Goal: Information Seeking & Learning: Learn about a topic

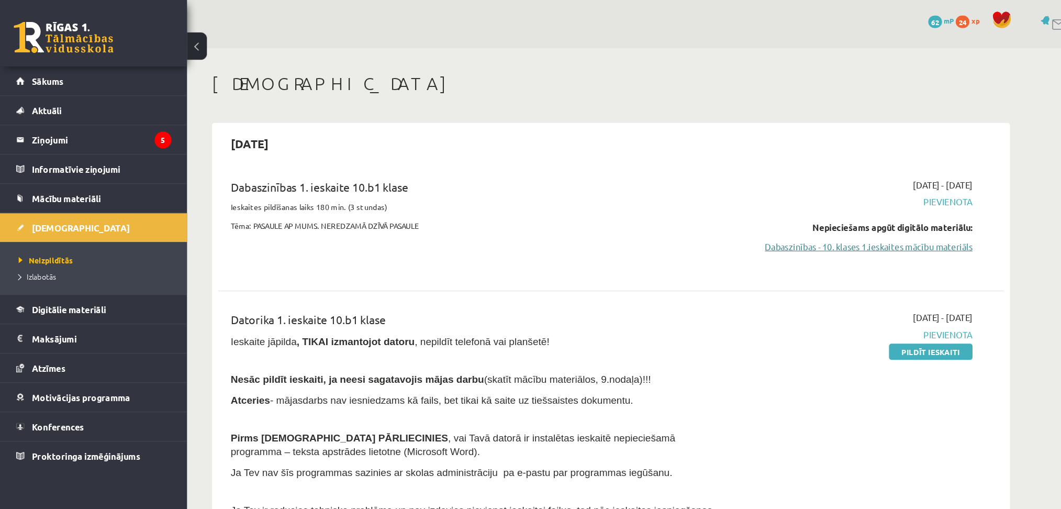
click at [704, 208] on link "Dabaszinības - 10. klases 1.ieskaites mācību materiāls" at bounding box center [717, 207] width 197 height 11
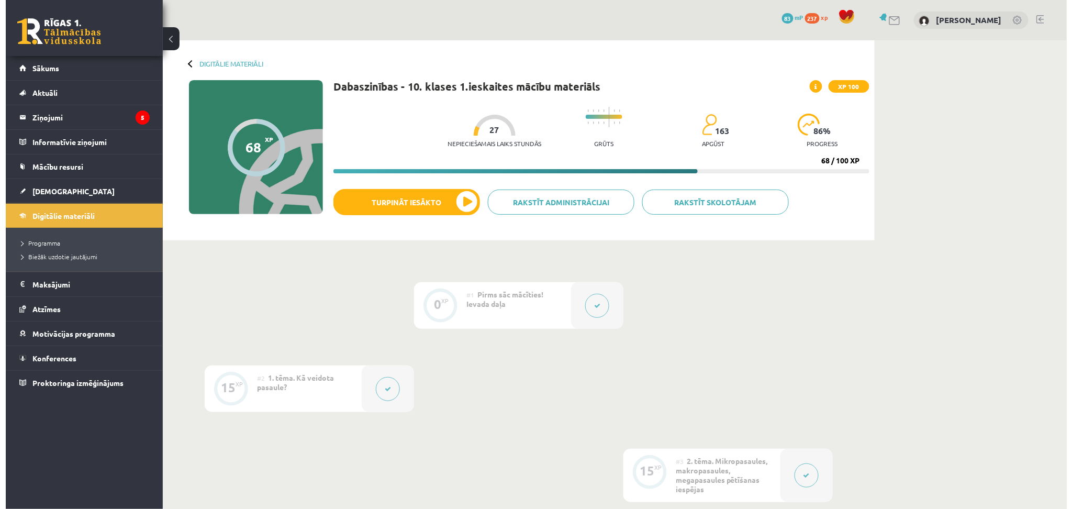
scroll to position [446, 0]
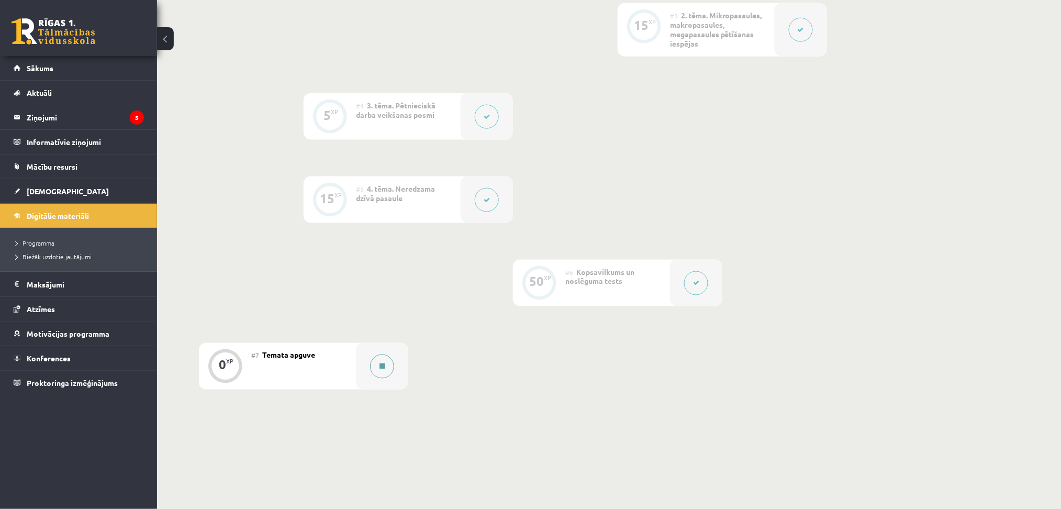
click at [387, 367] on button at bounding box center [382, 366] width 24 height 24
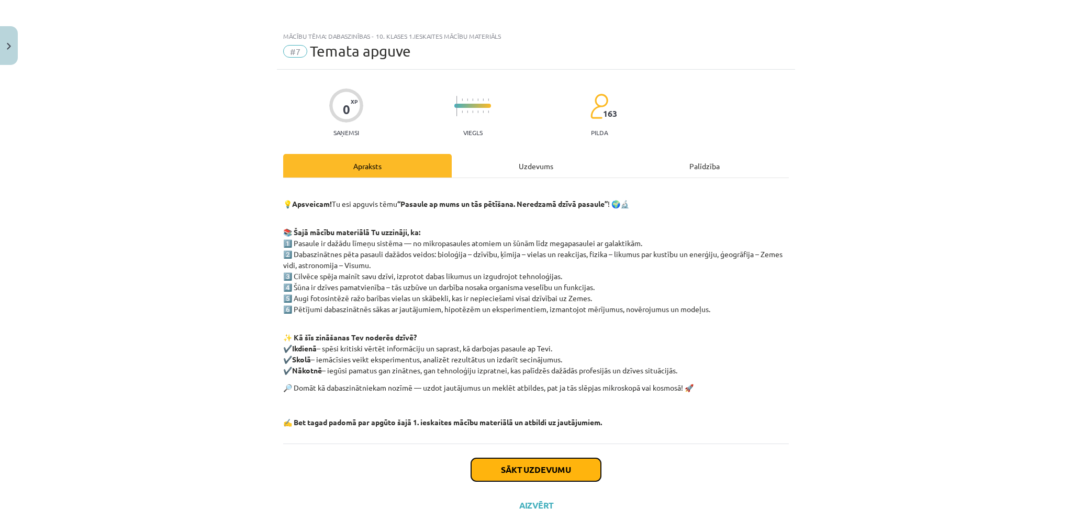
click at [538, 461] on button "Sākt uzdevumu" at bounding box center [536, 469] width 130 height 23
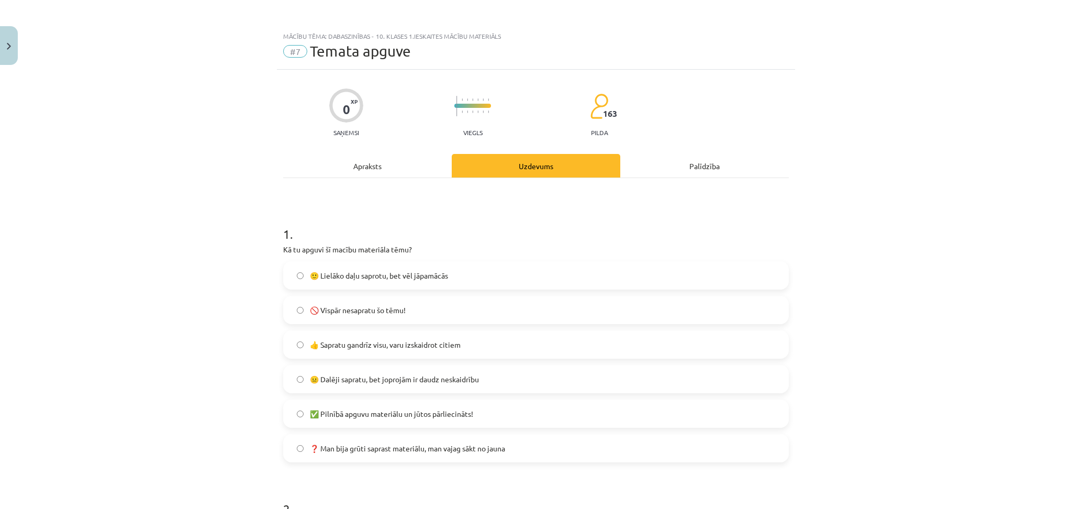
scroll to position [26, 0]
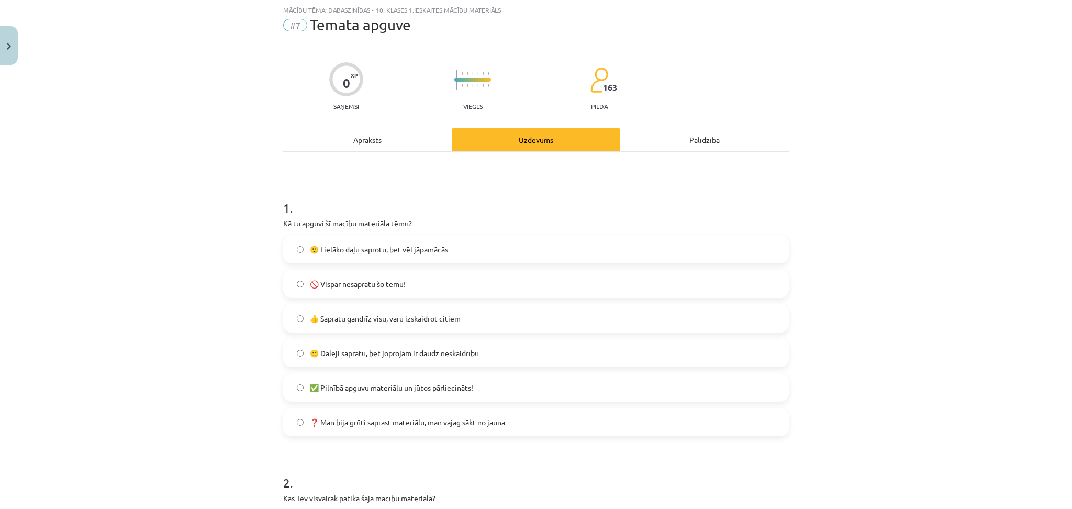
click at [460, 253] on label "🙂 Lielāko daļu saprotu, bet vēl jāpamācās" at bounding box center [536, 249] width 504 height 26
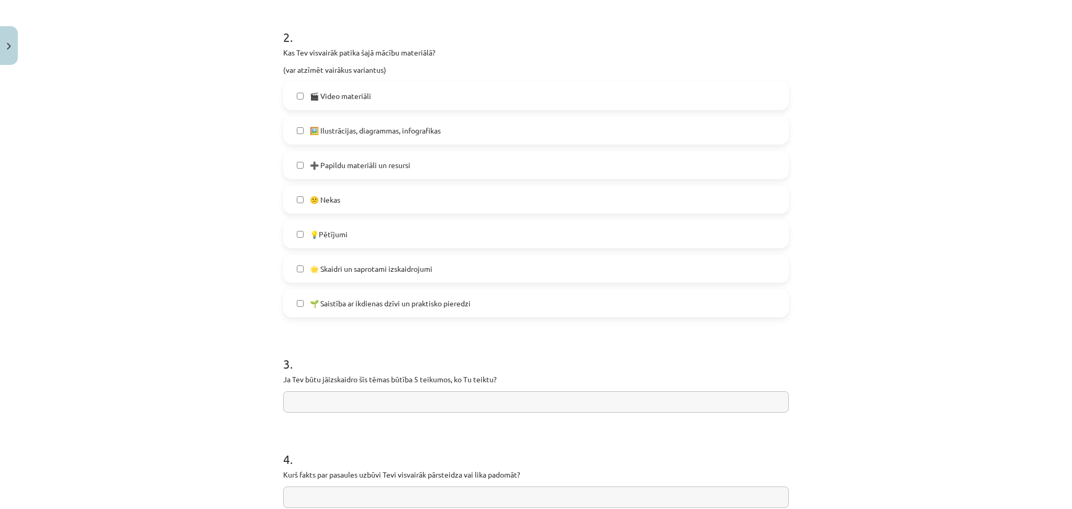
click at [454, 257] on label "🌟 Skaidri un saprotami izskaidrojumi" at bounding box center [536, 268] width 504 height 26
